Goal: Task Accomplishment & Management: Use online tool/utility

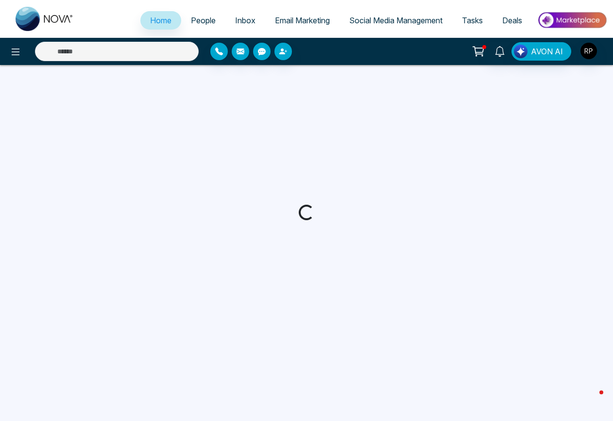
select select "*"
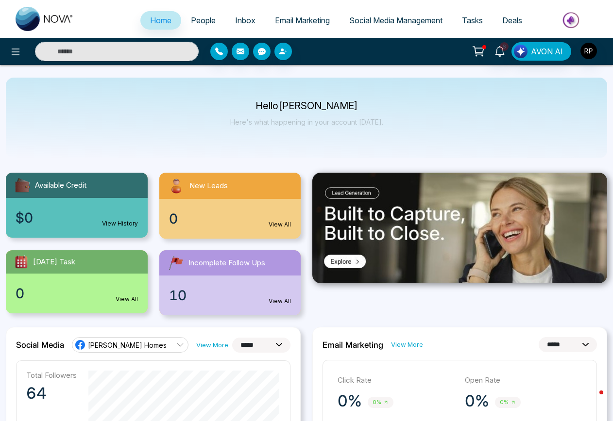
click at [291, 18] on span "Email Marketing" at bounding box center [302, 21] width 55 height 10
